Goal: Entertainment & Leisure: Consume media (video, audio)

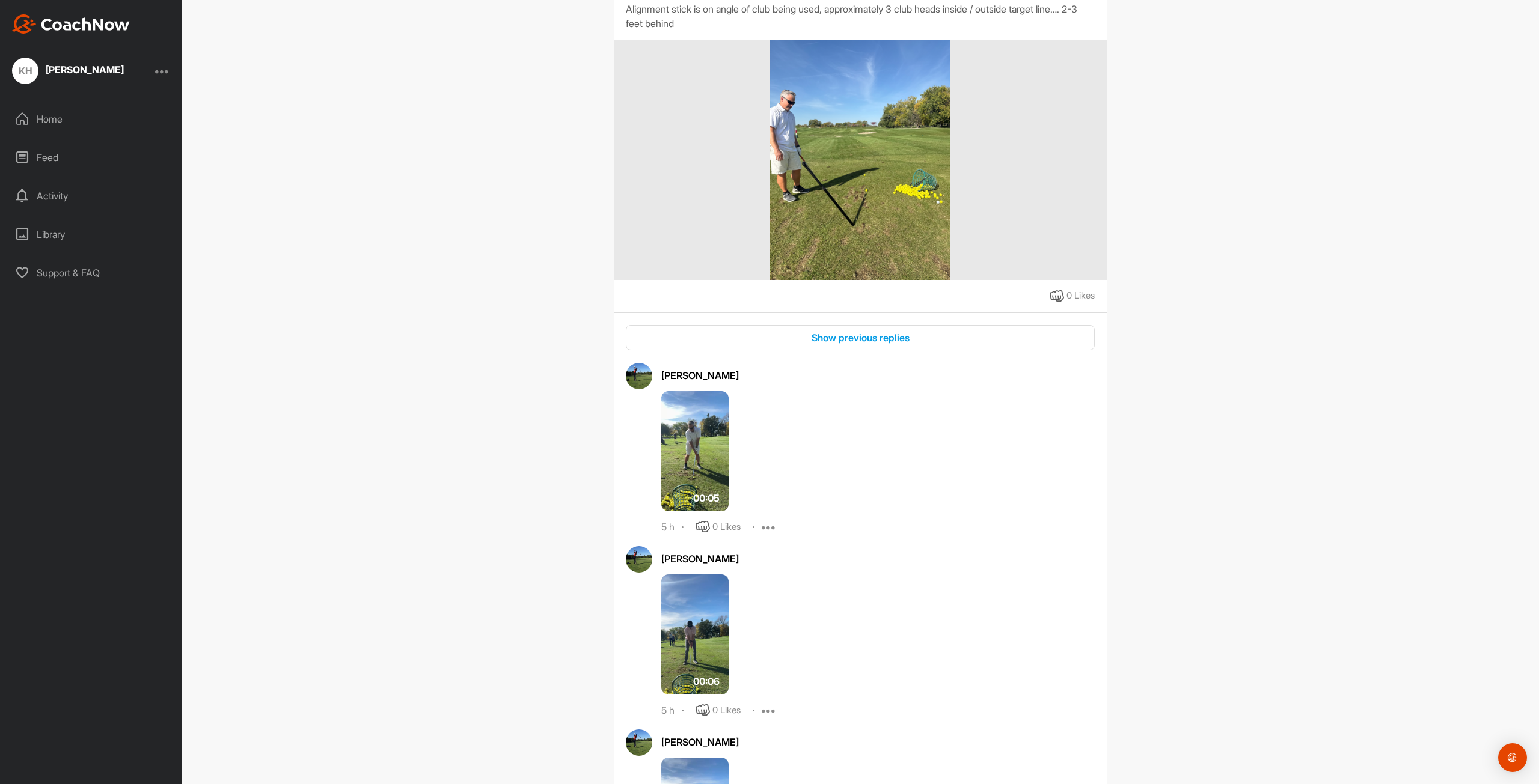
scroll to position [361, 0]
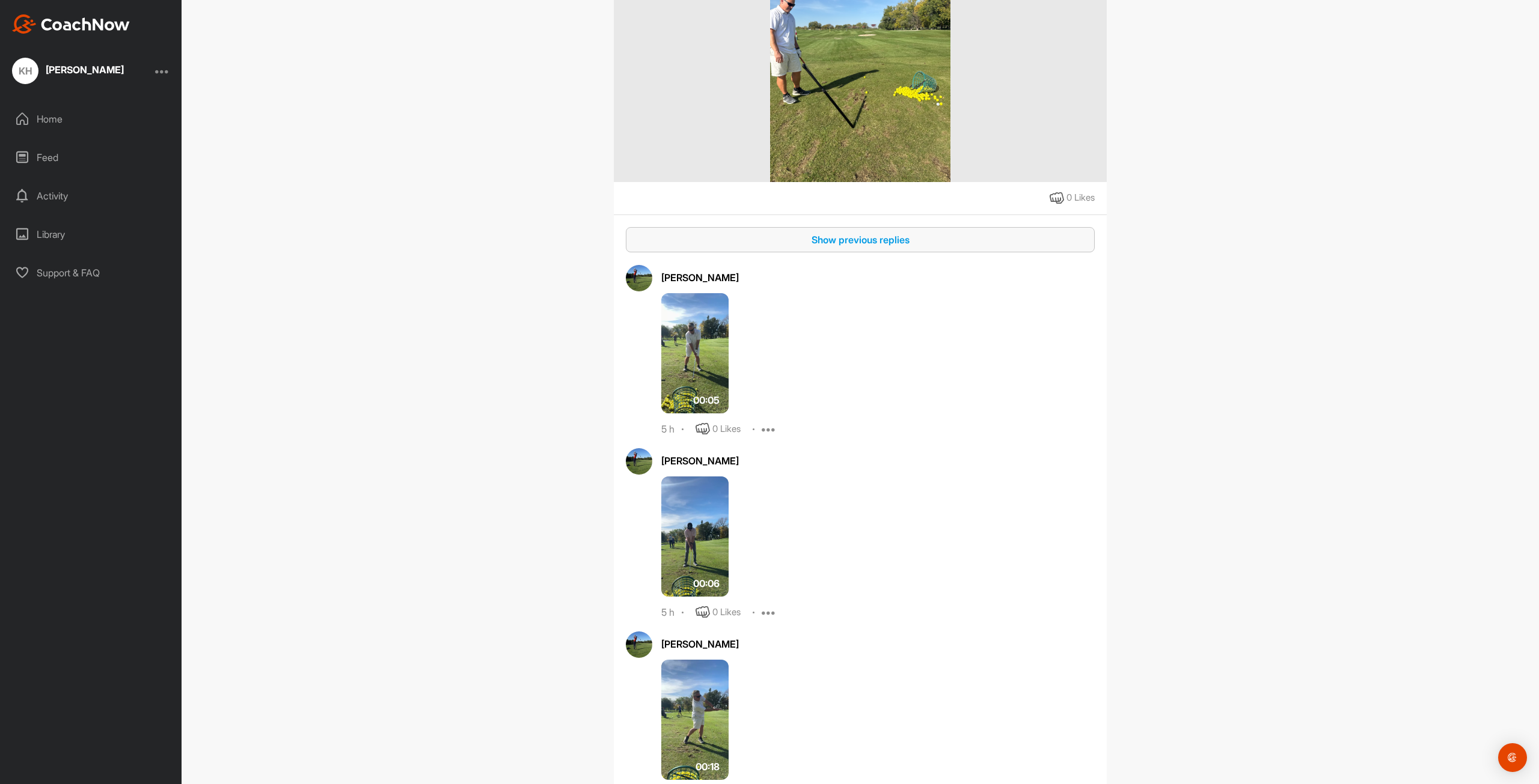
click at [843, 240] on div "Show previous replies" at bounding box center [860, 240] width 450 height 15
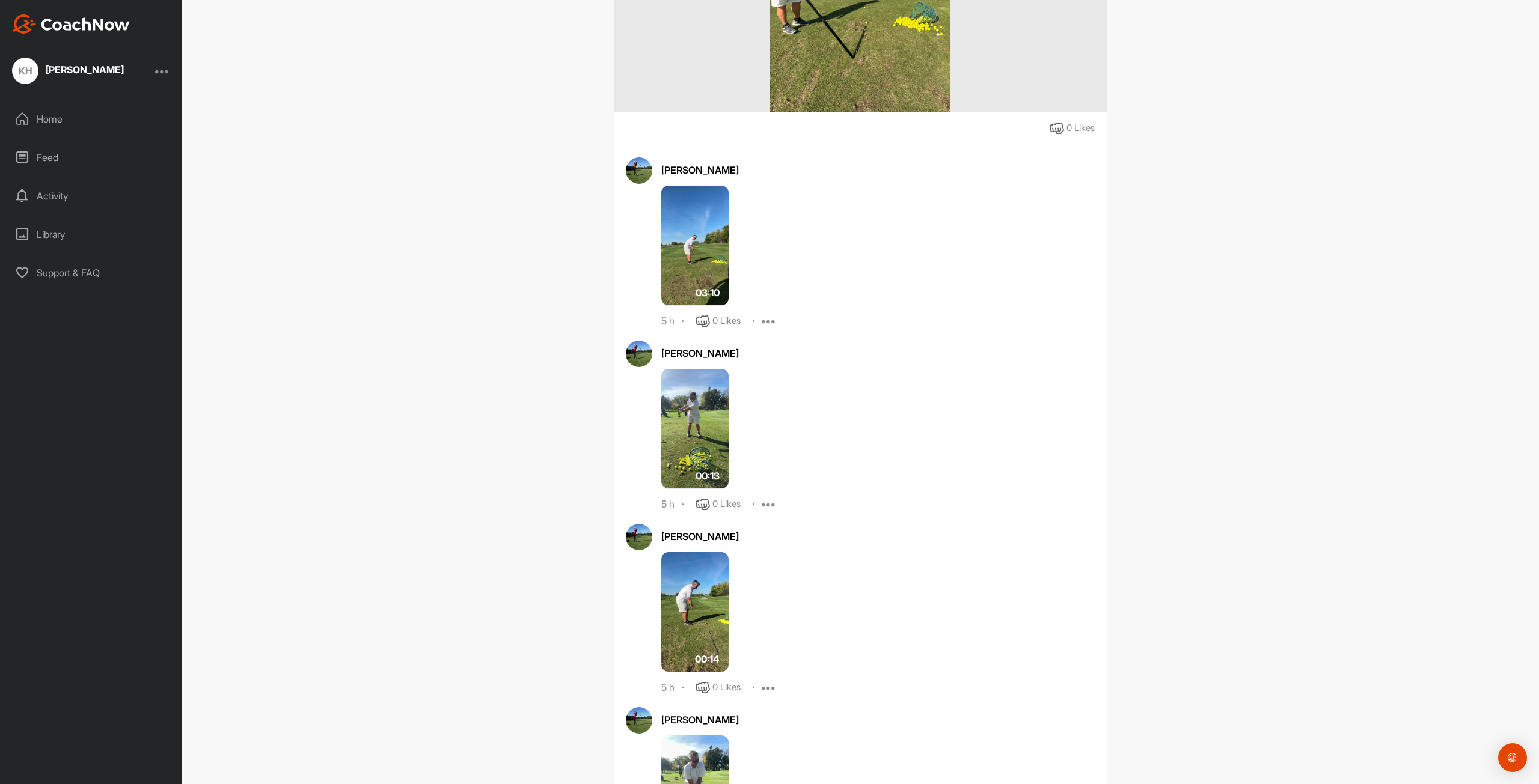
scroll to position [541, 0]
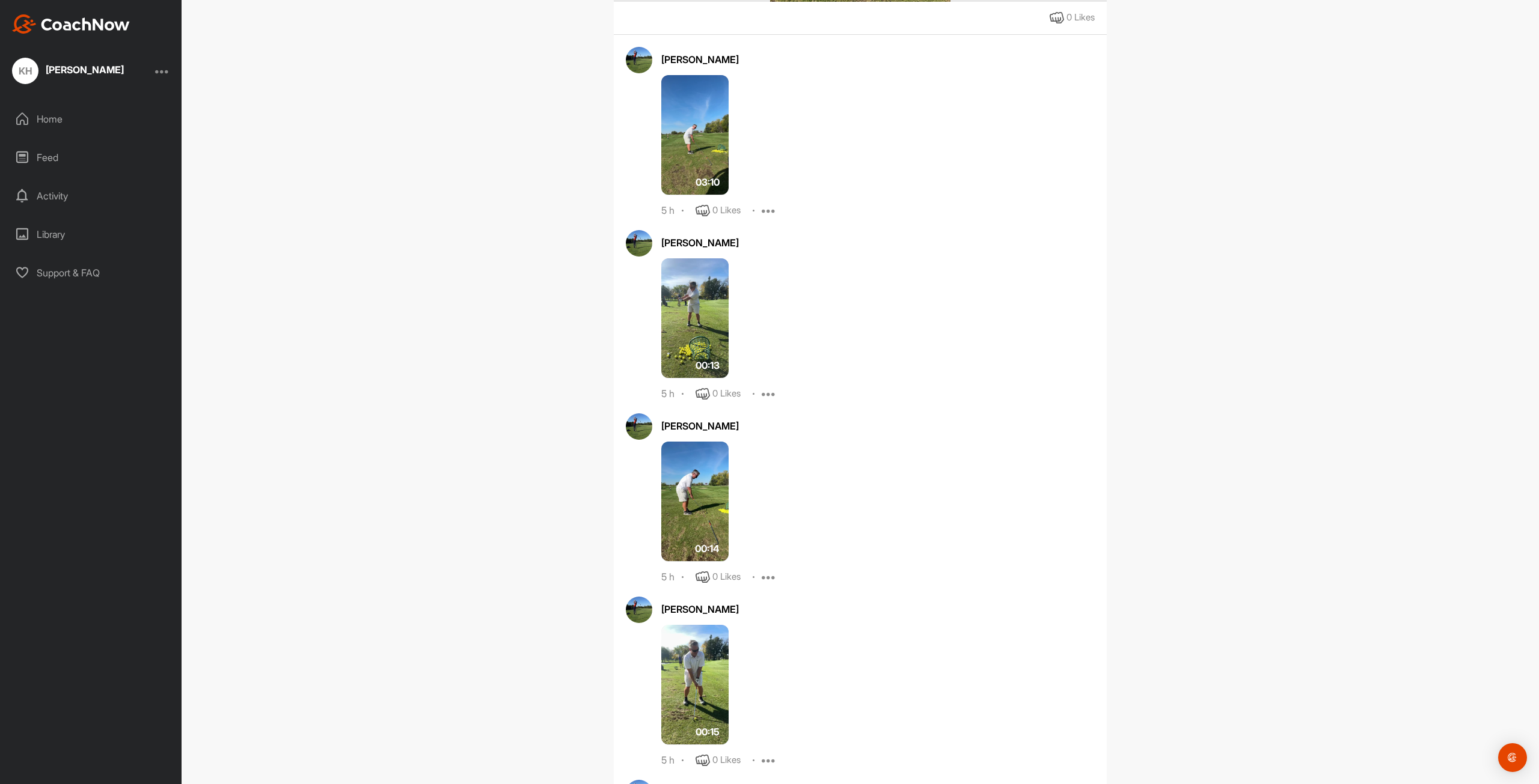
click at [694, 314] on img at bounding box center [695, 318] width 67 height 120
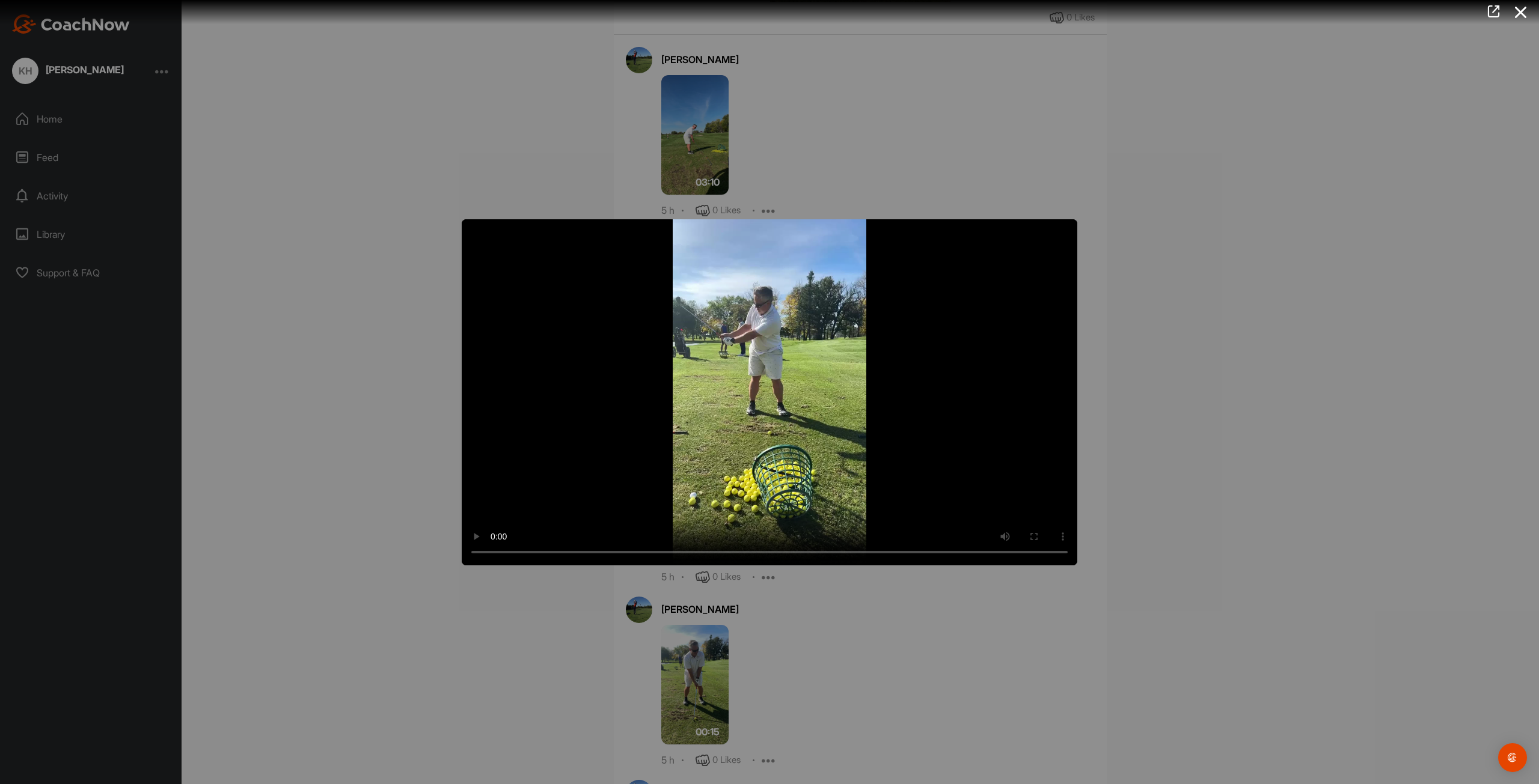
click at [363, 427] on div at bounding box center [770, 392] width 1539 height 784
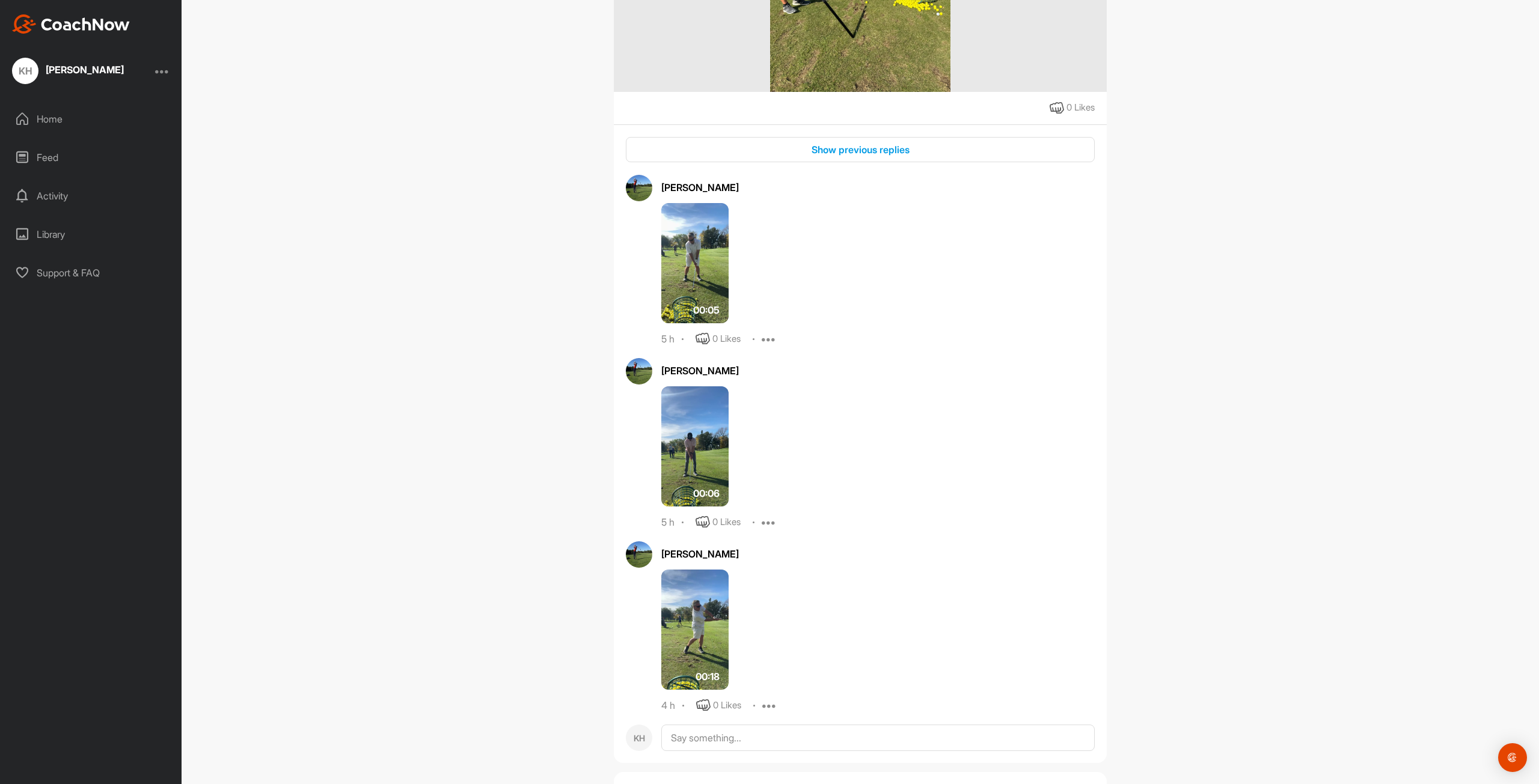
scroll to position [421, 0]
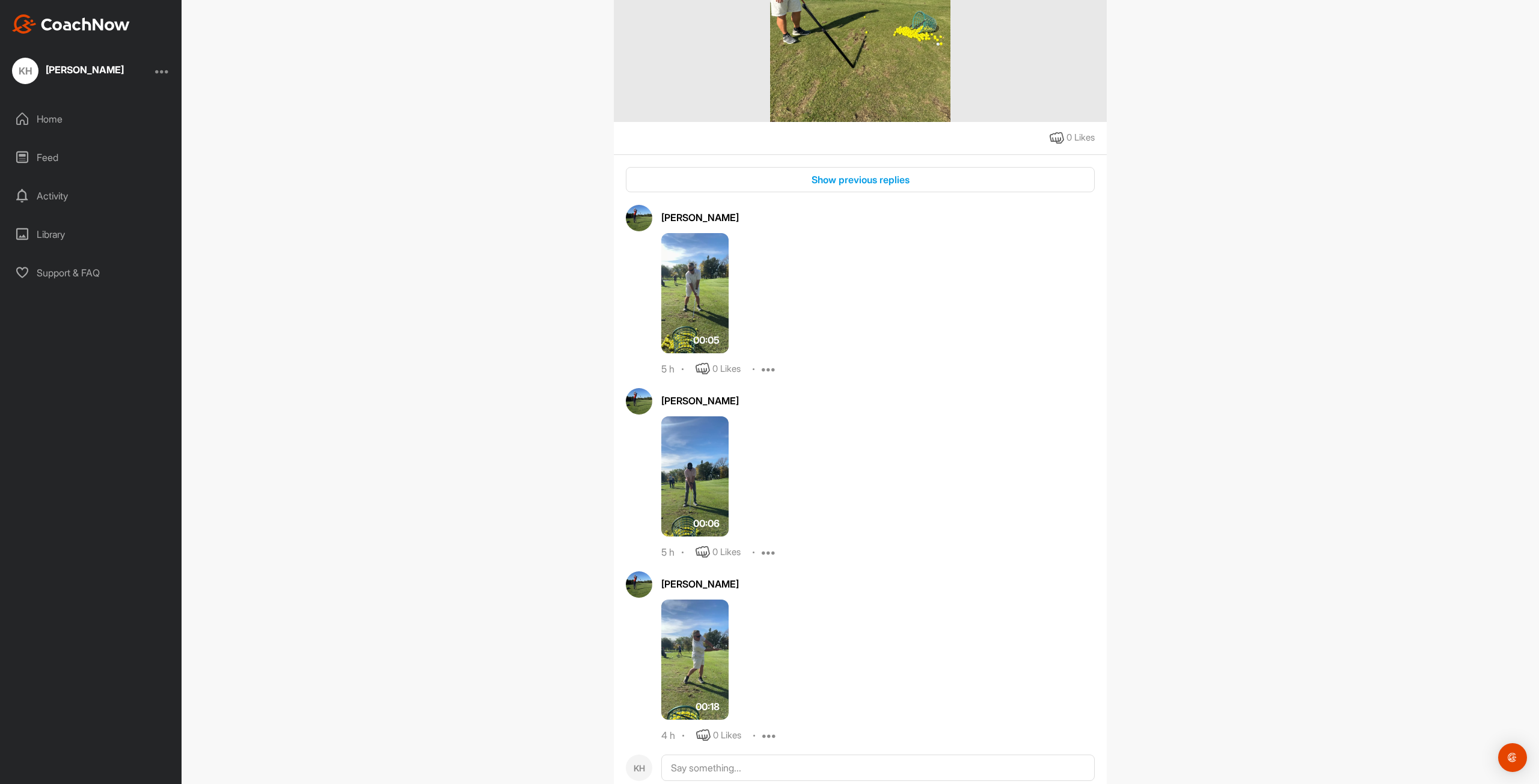
click at [686, 305] on img at bounding box center [695, 293] width 67 height 120
